Goal: Task Accomplishment & Management: Use online tool/utility

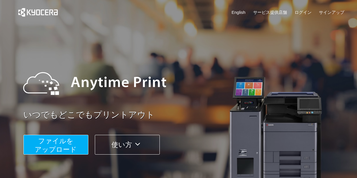
scroll to position [75, 0]
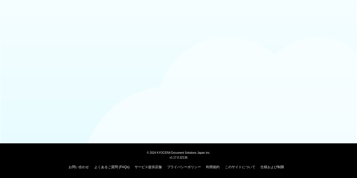
scroll to position [58, 0]
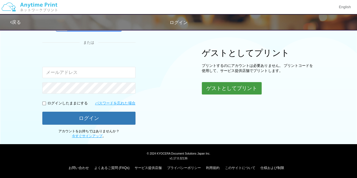
click at [235, 86] on button "ゲストとしてプリント" at bounding box center [232, 88] width 60 height 12
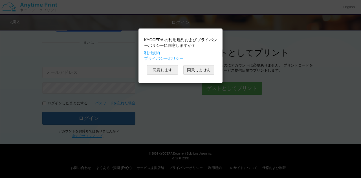
click at [163, 66] on button "同意します" at bounding box center [162, 70] width 31 height 10
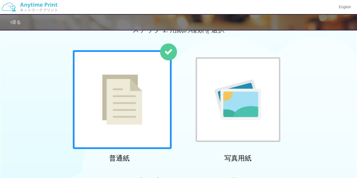
scroll to position [58, 0]
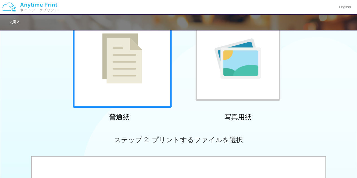
click at [143, 80] on div at bounding box center [122, 58] width 99 height 99
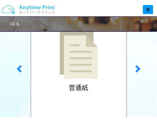
scroll to position [215, 0]
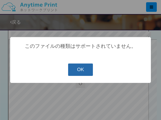
click at [79, 68] on button "OK" at bounding box center [80, 70] width 25 height 12
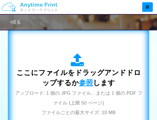
click at [84, 79] on span "参照" at bounding box center [86, 83] width 14 height 8
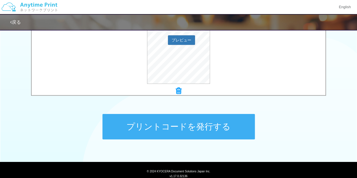
scroll to position [251, 0]
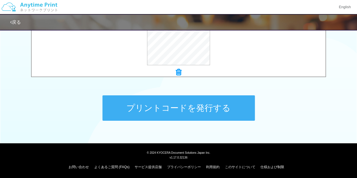
click at [195, 105] on button "プリントコードを発行する" at bounding box center [178, 107] width 152 height 25
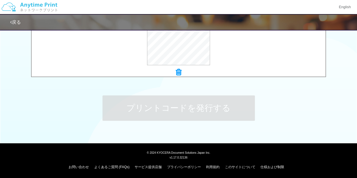
scroll to position [0, 0]
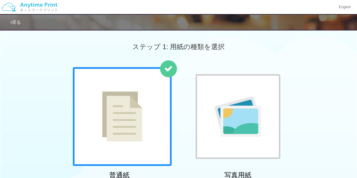
click at [282, 88] on div at bounding box center [237, 116] width 99 height 99
